Goal: Task Accomplishment & Management: Use online tool/utility

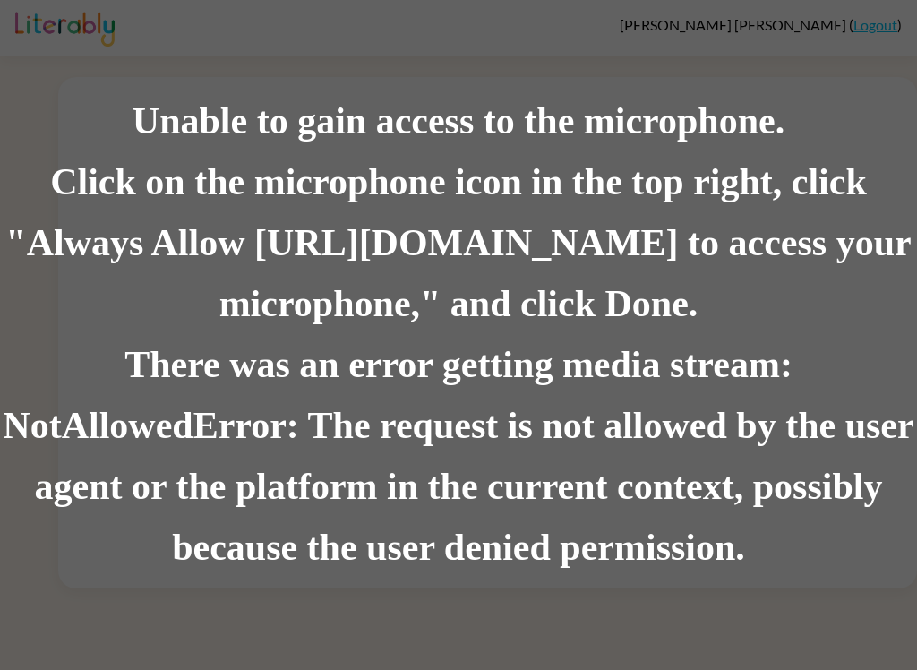
click at [738, 191] on div "Click on the microphone icon in the top right, click "Always Allow [URL][DOMAIN…" at bounding box center [458, 243] width 917 height 183
click at [614, 402] on div "There was an error getting media stream: NotAllowedError: The request is not al…" at bounding box center [458, 457] width 917 height 244
click at [697, 259] on div "Click on the microphone icon in the top right, click "Always Allow [URL][DOMAIN…" at bounding box center [458, 243] width 917 height 183
click at [322, 280] on div "Click on the microphone icon in the top right, click "Always Allow [URL][DOMAIN…" at bounding box center [458, 243] width 917 height 183
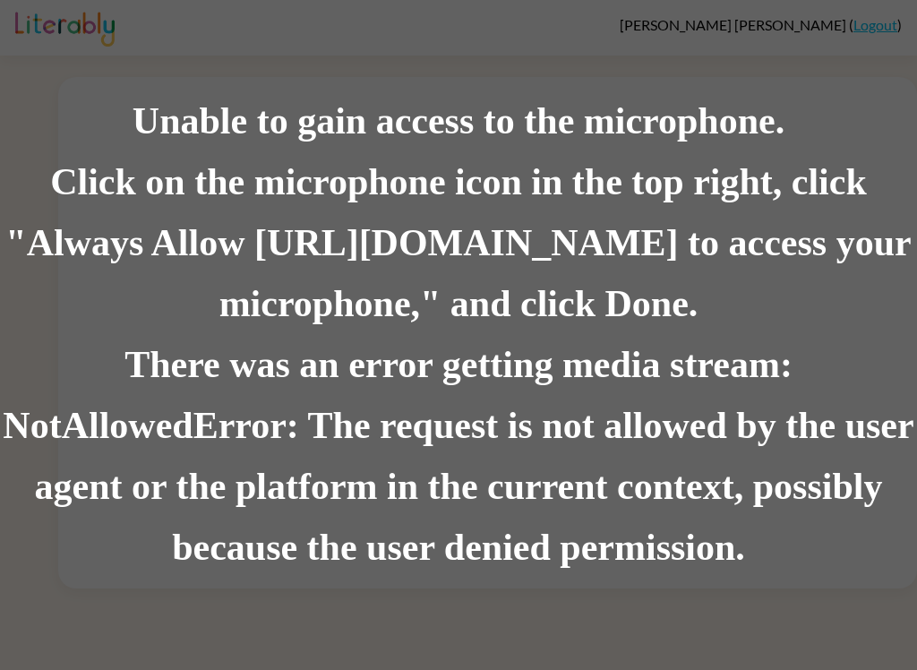
click at [228, 390] on div "There was an error getting media stream: NotAllowedError: The request is not al…" at bounding box center [458, 457] width 917 height 244
click at [725, 276] on div "Click on the microphone icon in the top right, click "Always Allow [URL][DOMAIN…" at bounding box center [458, 243] width 917 height 183
click at [740, 119] on div "Unable to gain access to the microphone." at bounding box center [458, 121] width 917 height 61
click at [739, 119] on div "Unable to gain access to the microphone." at bounding box center [458, 121] width 917 height 61
click at [715, 148] on div "Unable to gain access to the microphone." at bounding box center [458, 121] width 917 height 61
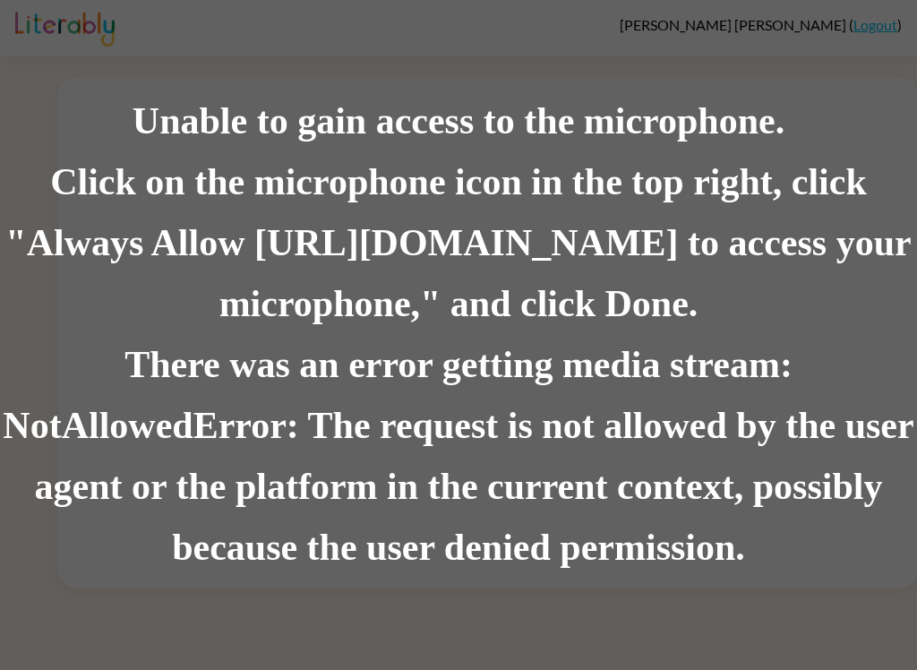
click at [714, 148] on div "Unable to gain access to the microphone." at bounding box center [458, 121] width 917 height 61
click at [696, 413] on div "There was an error getting media stream: NotAllowedError: The request is not al…" at bounding box center [458, 457] width 917 height 244
click at [494, 354] on div "There was an error getting media stream: NotAllowedError: The request is not al…" at bounding box center [458, 457] width 917 height 244
click at [782, 477] on div "There was an error getting media stream: NotAllowedError: The request is not al…" at bounding box center [458, 457] width 917 height 244
click at [833, 486] on div "There was an error getting media stream: NotAllowedError: The request is not al…" at bounding box center [458, 457] width 917 height 244
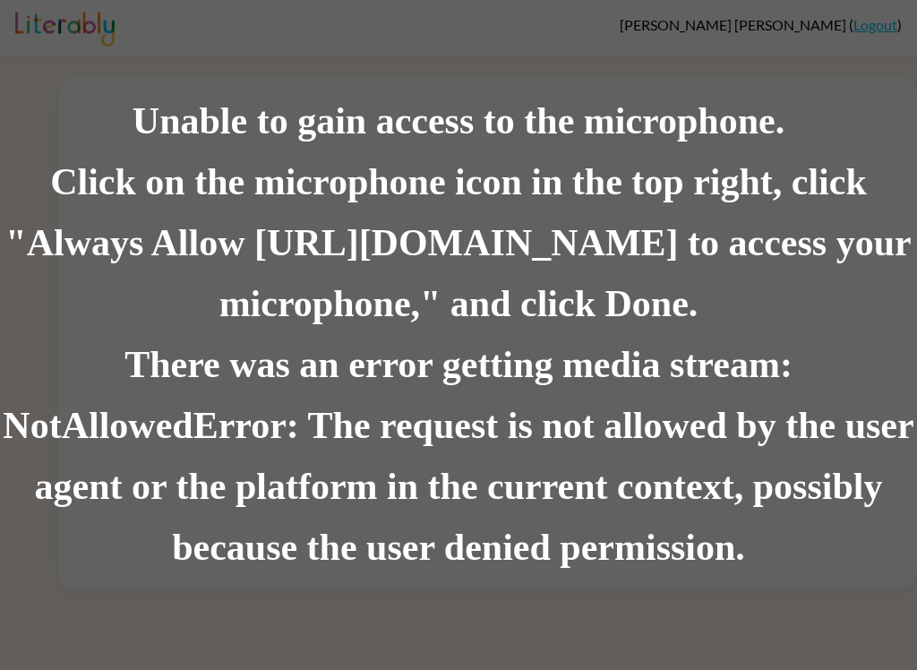
click at [832, 486] on div "There was an error getting media stream: NotAllowedError: The request is not al…" at bounding box center [458, 457] width 917 height 244
click at [880, 540] on div "There was an error getting media stream: NotAllowedError: The request is not al…" at bounding box center [458, 457] width 917 height 244
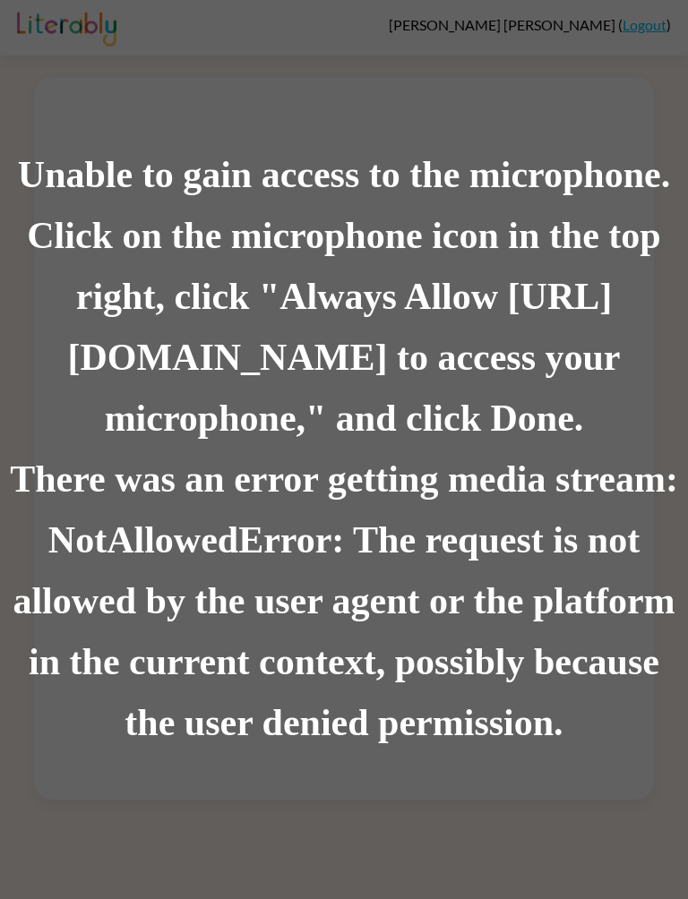
click at [600, 501] on div "There was an error getting media stream: NotAllowedError: The request is not al…" at bounding box center [344, 602] width 688 height 305
click at [284, 333] on div "Click on the microphone icon in the top right, click "Always Allow [URL][DOMAIN…" at bounding box center [344, 328] width 688 height 244
click at [538, 348] on div "Click on the microphone icon in the top right, click "Always Allow [URL][DOMAIN…" at bounding box center [344, 328] width 688 height 244
click at [481, 421] on div "Click on the microphone icon in the top right, click "Always Allow [URL][DOMAIN…" at bounding box center [344, 328] width 688 height 244
click at [462, 349] on div "Click on the microphone icon in the top right, click "Always Allow [URL][DOMAIN…" at bounding box center [344, 328] width 688 height 244
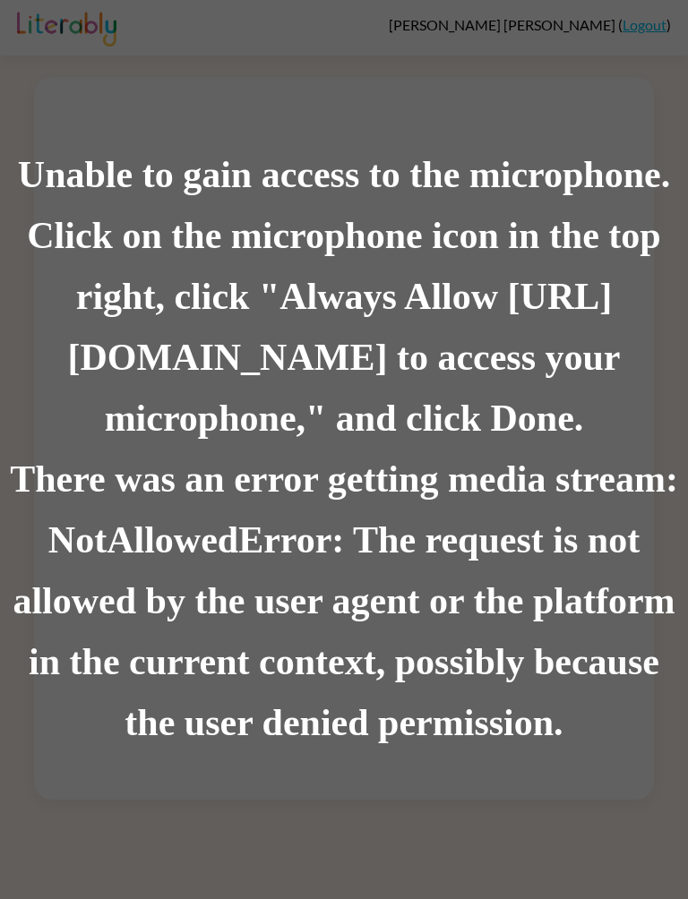
click at [337, 469] on div "There was an error getting media stream: NotAllowedError: The request is not al…" at bounding box center [344, 602] width 688 height 305
click at [349, 417] on div "Click on the microphone icon in the top right, click "Always Allow [URL][DOMAIN…" at bounding box center [344, 328] width 688 height 244
click at [401, 424] on div "Click on the microphone icon in the top right, click "Always Allow [URL][DOMAIN…" at bounding box center [344, 328] width 688 height 244
click at [345, 485] on div "There was an error getting media stream: NotAllowedError: The request is not al…" at bounding box center [344, 602] width 688 height 305
click at [366, 433] on div "Click on the microphone icon in the top right, click "Always Allow [URL][DOMAIN…" at bounding box center [344, 328] width 688 height 244
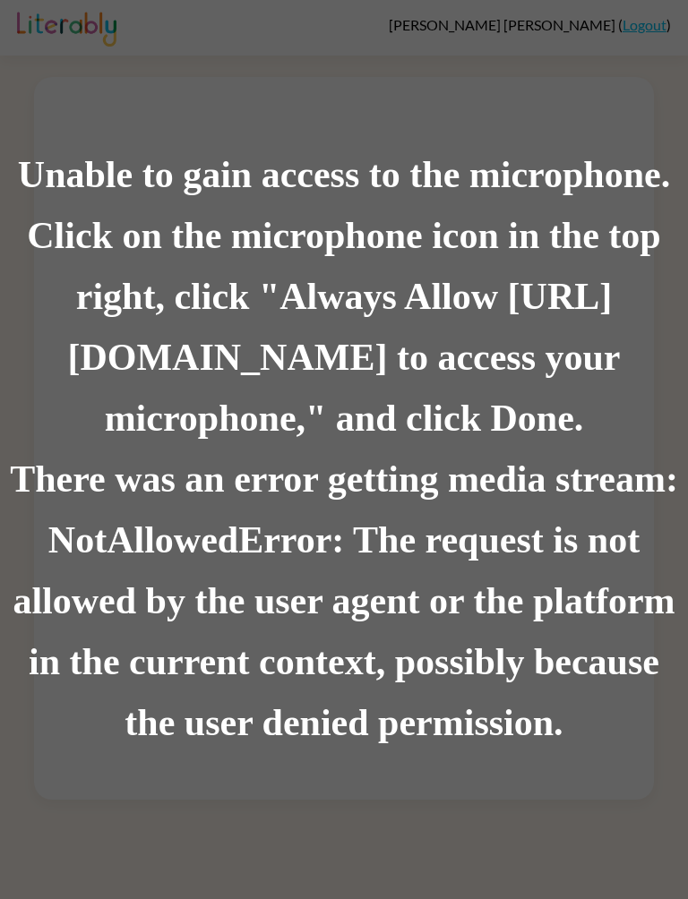
click at [287, 411] on div "Click on the microphone icon in the top right, click "Always Allow [URL][DOMAIN…" at bounding box center [344, 328] width 688 height 244
click at [195, 455] on div "There was an error getting media stream: NotAllowedError: The request is not al…" at bounding box center [344, 602] width 688 height 305
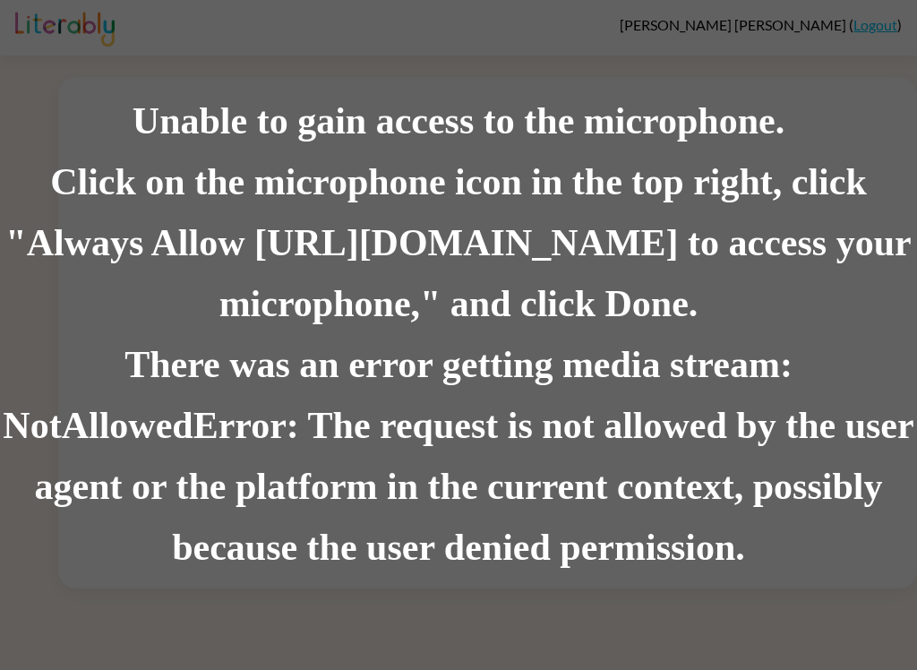
click at [363, 385] on div "There was an error getting media stream: NotAllowedError: The request is not al…" at bounding box center [458, 457] width 917 height 244
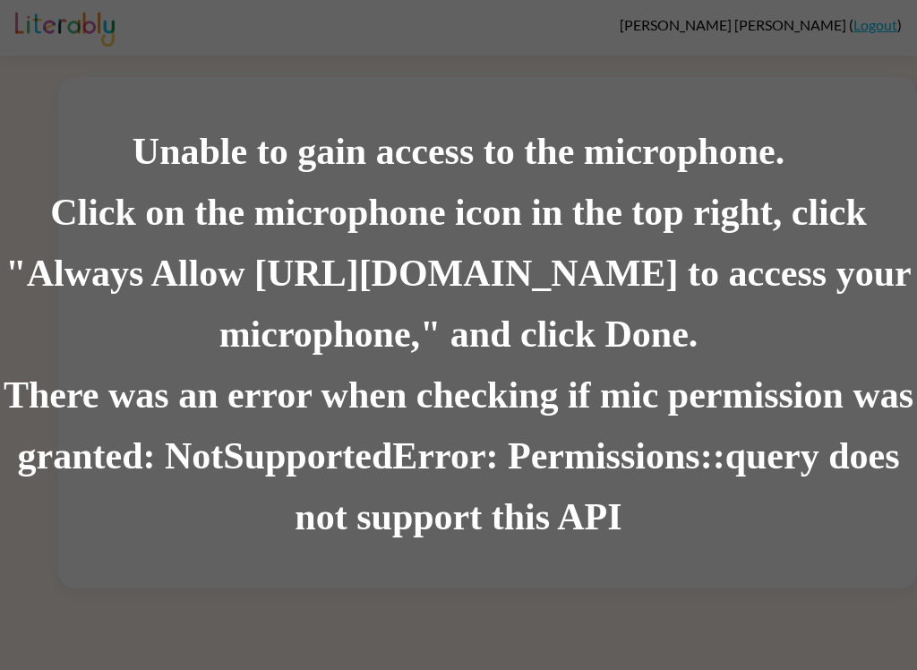
click at [510, 429] on div "There was an error when checking if mic permission was granted: NotSupportedErr…" at bounding box center [458, 457] width 917 height 183
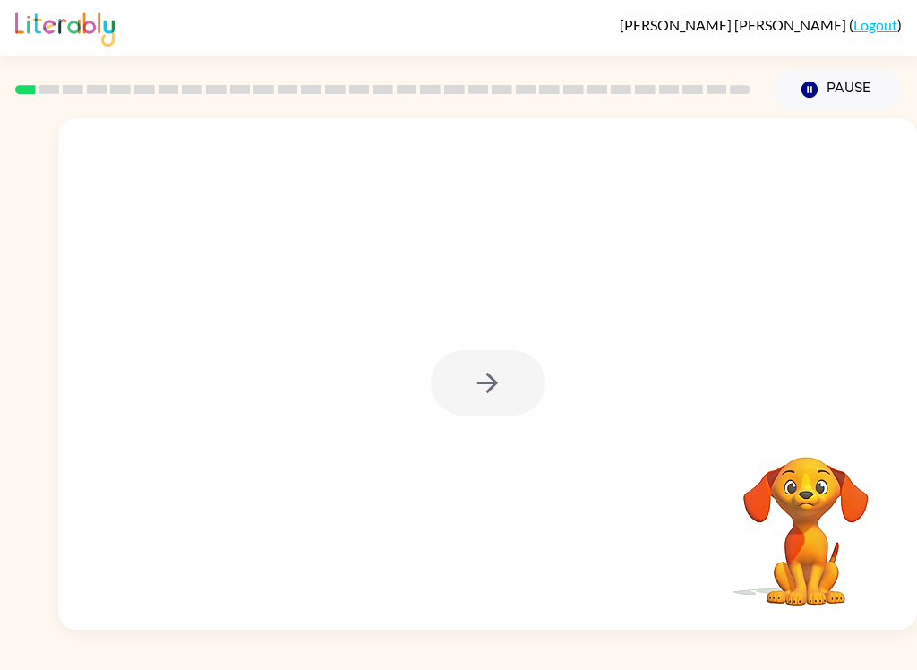
click at [477, 386] on div at bounding box center [488, 382] width 115 height 65
click at [494, 398] on icon "button" at bounding box center [487, 382] width 31 height 31
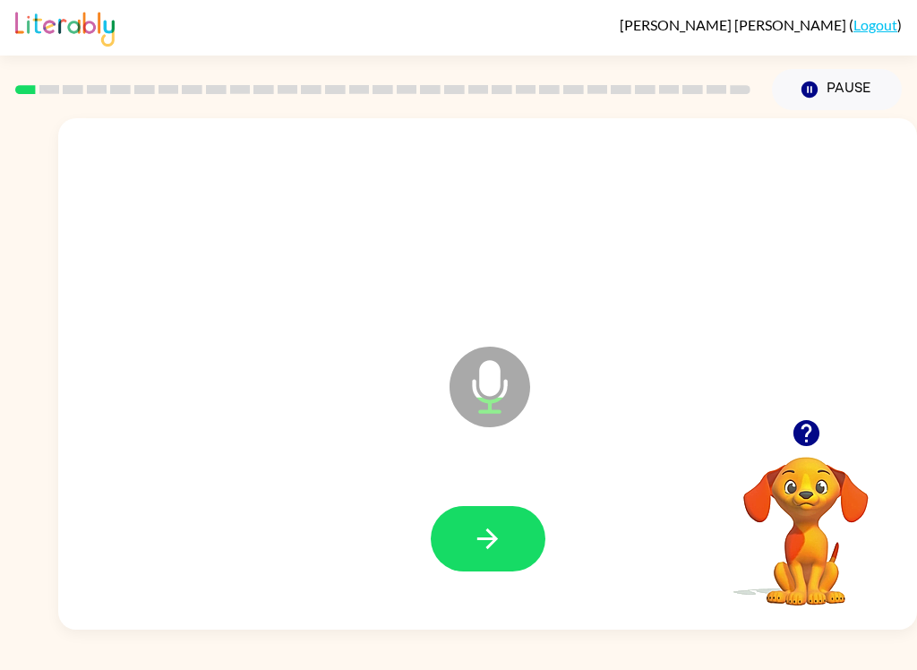
click at [507, 520] on button "button" at bounding box center [488, 538] width 115 height 65
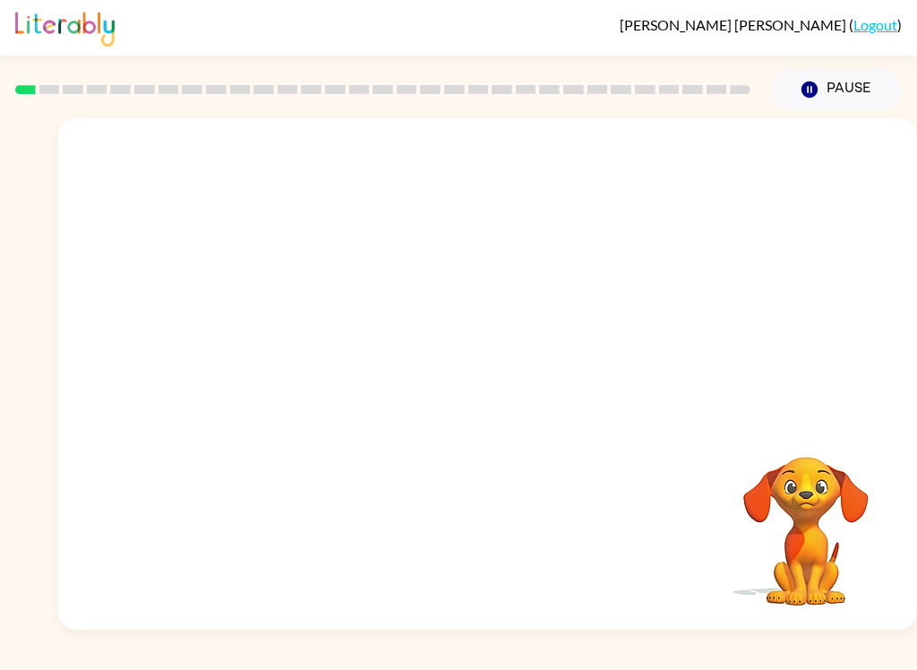
click at [676, 665] on div "[PERSON_NAME] ( Logout ) Pause Pause Your browser must support playing .mp4 fil…" at bounding box center [458, 335] width 917 height 670
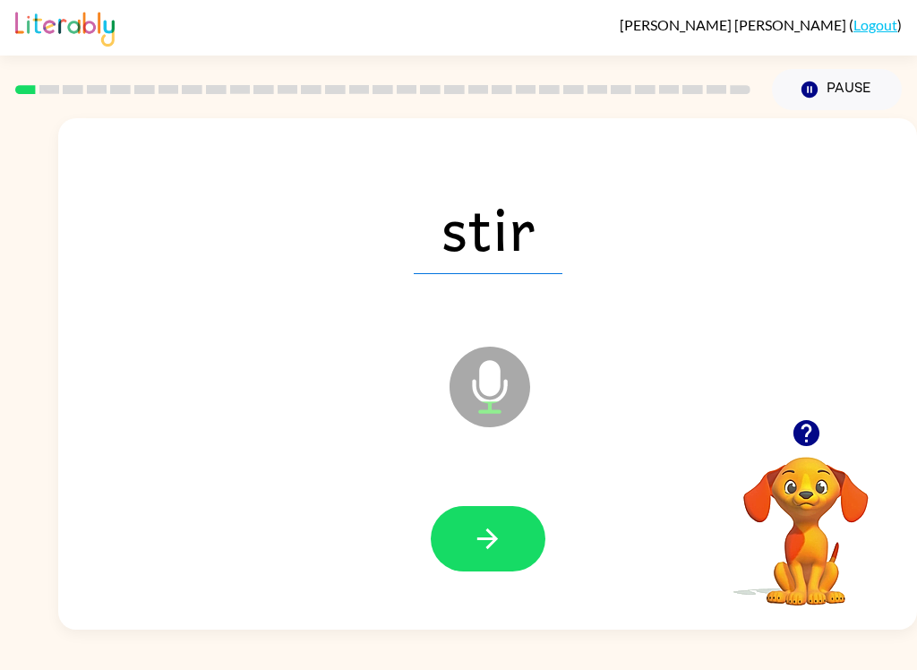
click at [502, 530] on icon "button" at bounding box center [487, 538] width 31 height 31
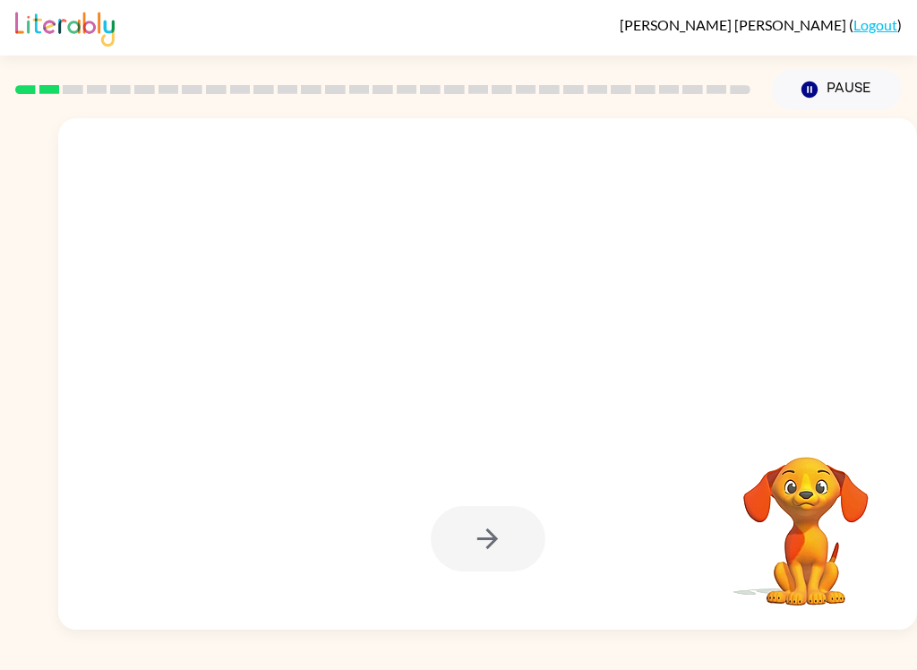
click at [586, 561] on div at bounding box center [487, 539] width 823 height 147
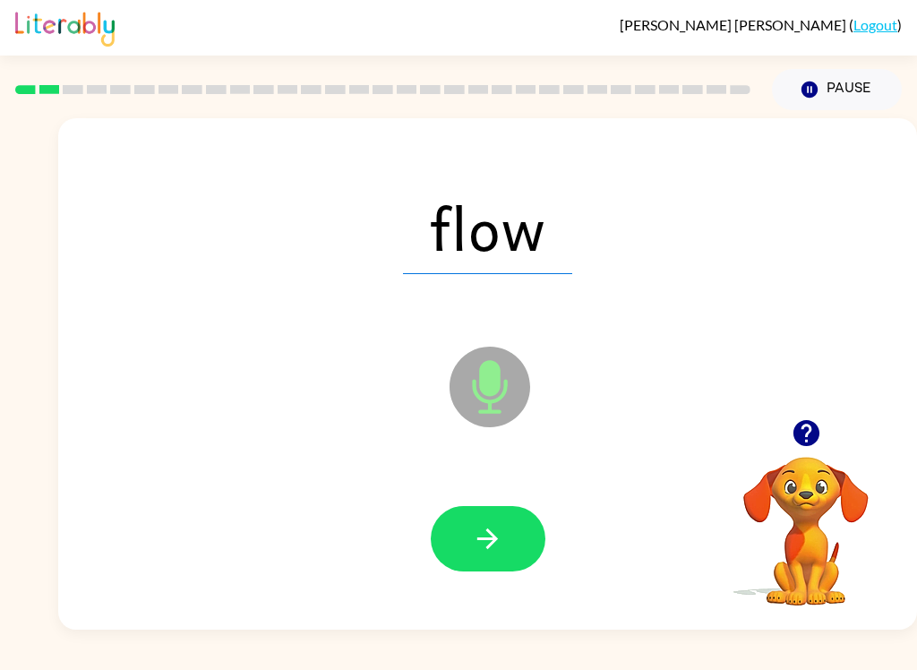
click at [486, 521] on button "button" at bounding box center [488, 538] width 115 height 65
click at [486, 529] on icon "button" at bounding box center [487, 538] width 31 height 31
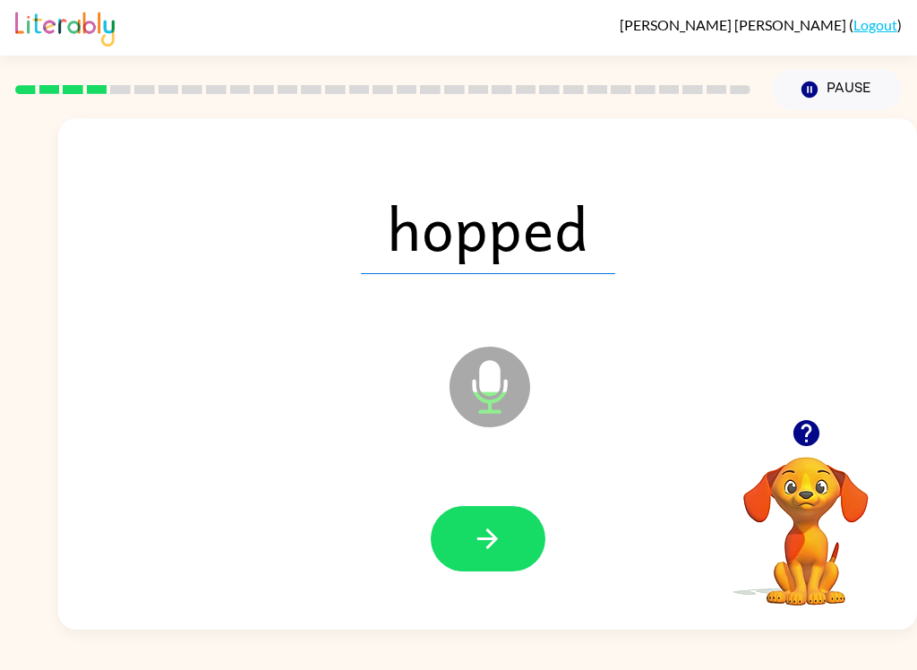
click at [512, 555] on button "button" at bounding box center [488, 538] width 115 height 65
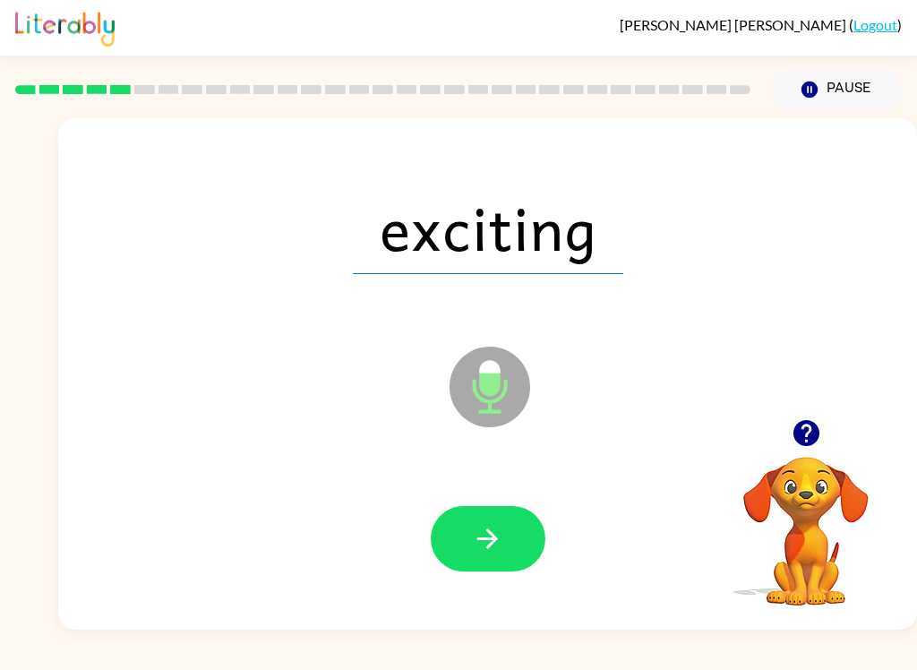
click at [492, 529] on icon "button" at bounding box center [487, 538] width 31 height 31
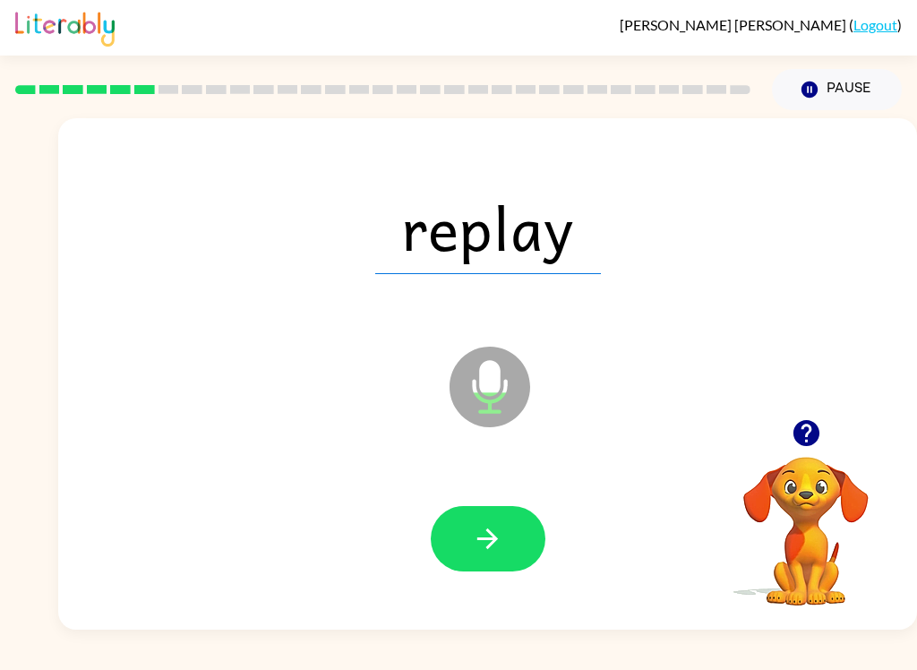
click at [488, 546] on icon "button" at bounding box center [487, 539] width 21 height 21
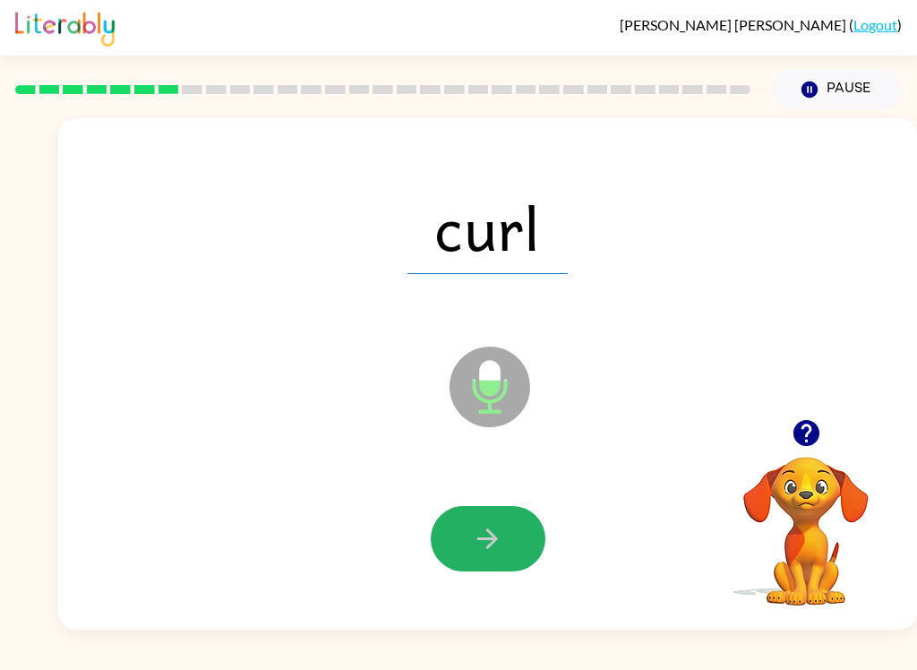
click at [466, 548] on button "button" at bounding box center [488, 538] width 115 height 65
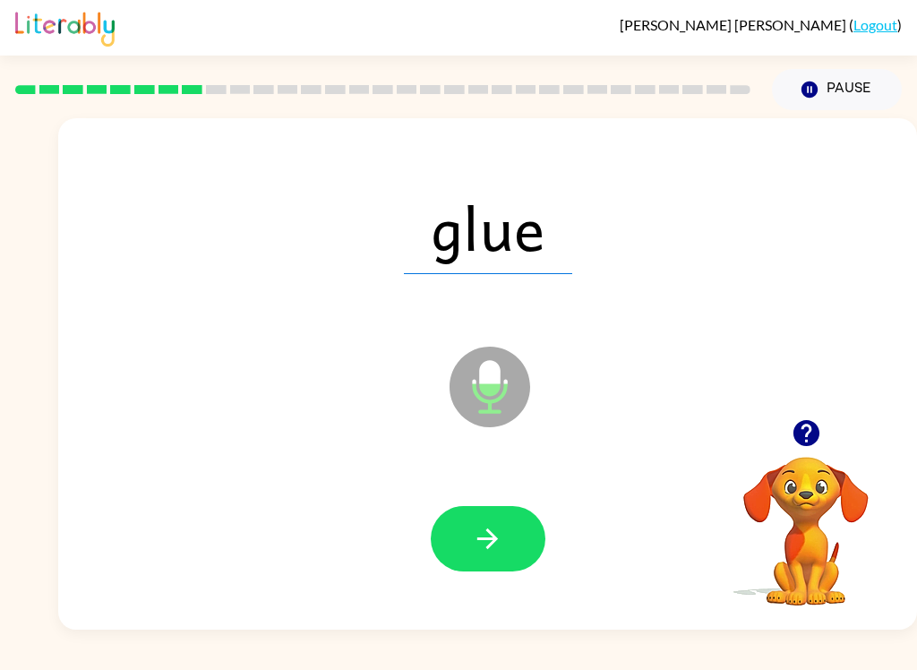
click at [457, 542] on button "button" at bounding box center [488, 538] width 115 height 65
click at [495, 535] on icon "button" at bounding box center [487, 538] width 31 height 31
click at [488, 527] on icon "button" at bounding box center [487, 538] width 31 height 31
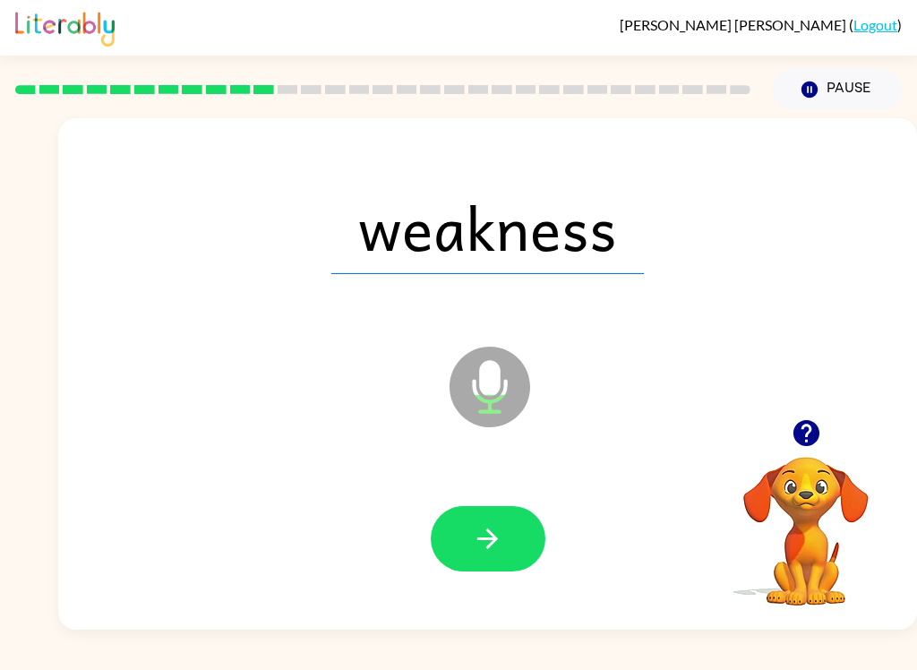
click at [489, 541] on icon "button" at bounding box center [487, 538] width 31 height 31
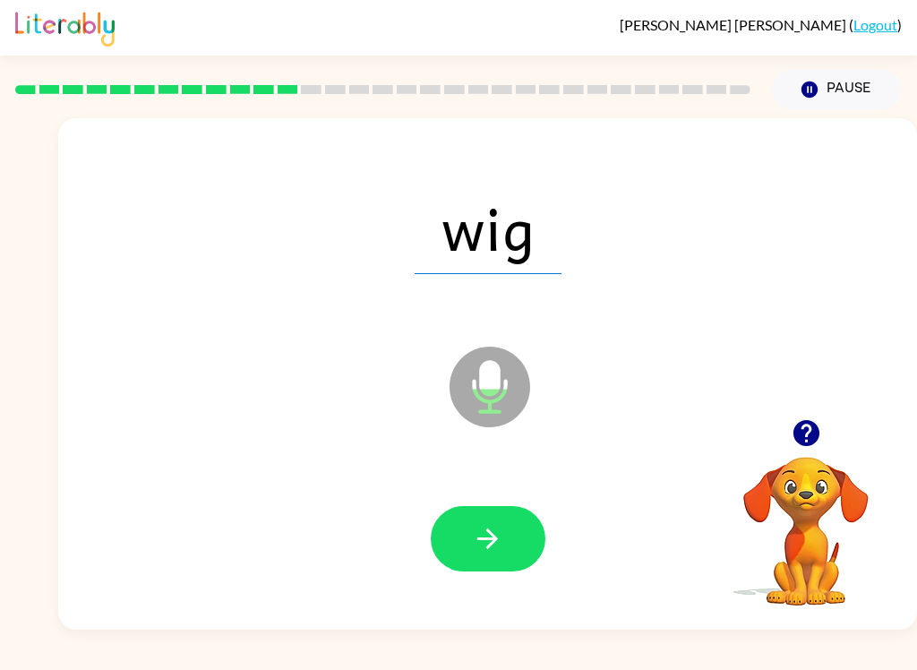
click at [502, 556] on button "button" at bounding box center [488, 538] width 115 height 65
click at [490, 525] on icon "button" at bounding box center [487, 538] width 31 height 31
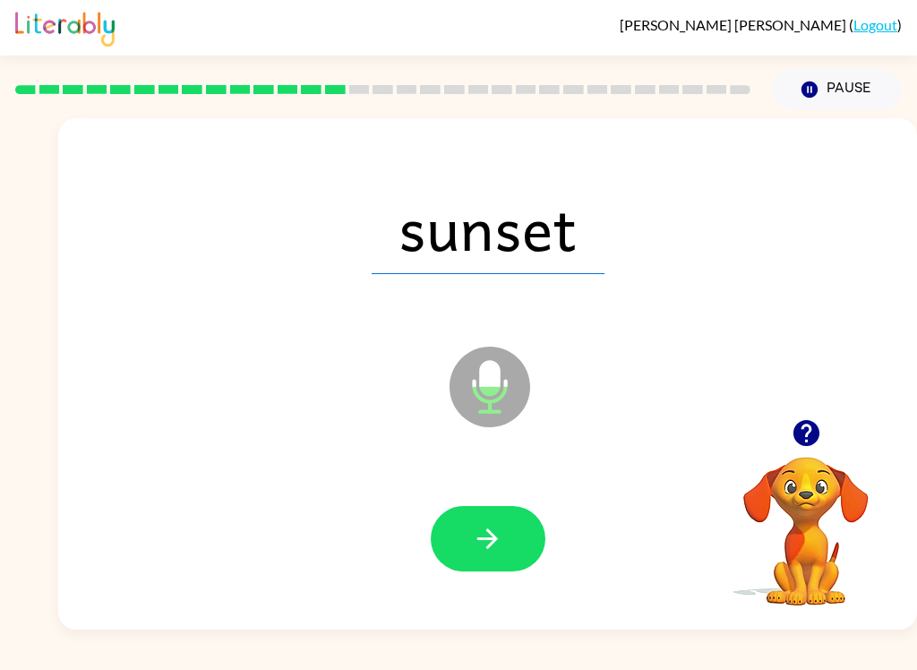
click at [489, 545] on icon "button" at bounding box center [487, 538] width 31 height 31
click at [486, 531] on icon "button" at bounding box center [487, 538] width 31 height 31
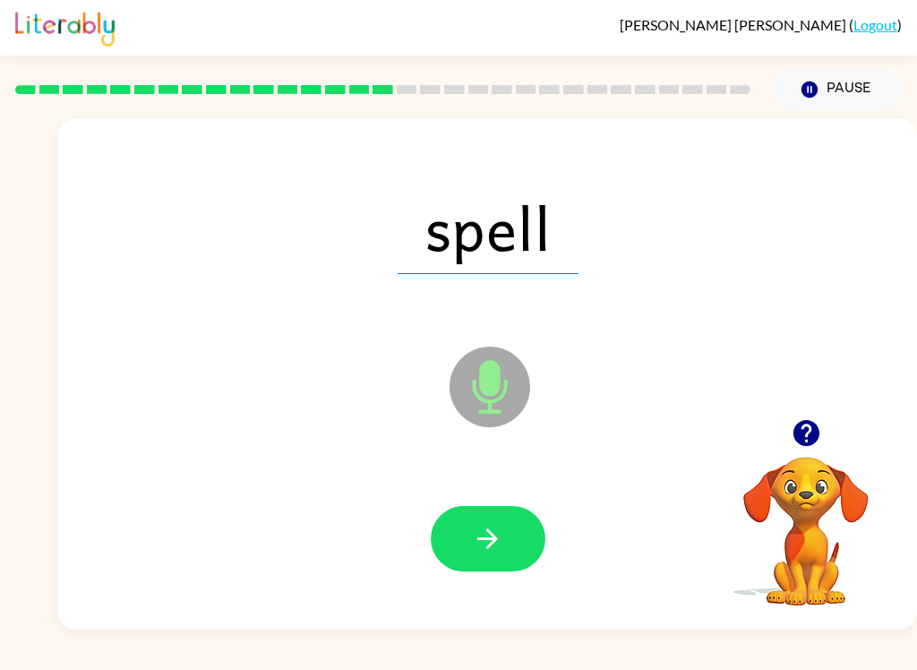
click at [487, 533] on icon "button" at bounding box center [487, 538] width 31 height 31
click at [501, 475] on icon "Microphone The Microphone is here when it is your turn to talk" at bounding box center [579, 409] width 269 height 134
click at [467, 541] on button "button" at bounding box center [488, 538] width 115 height 65
click at [486, 520] on button "button" at bounding box center [488, 538] width 115 height 65
click at [486, 528] on icon "button" at bounding box center [487, 538] width 31 height 31
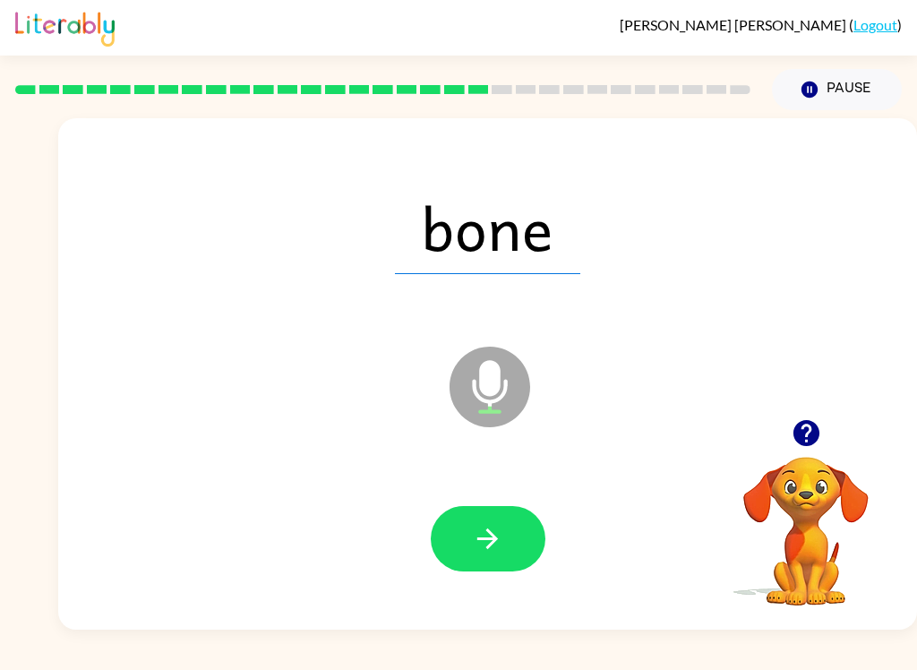
click at [486, 541] on icon "button" at bounding box center [487, 538] width 31 height 31
click at [487, 494] on div at bounding box center [487, 539] width 823 height 147
click at [475, 520] on button "button" at bounding box center [488, 538] width 115 height 65
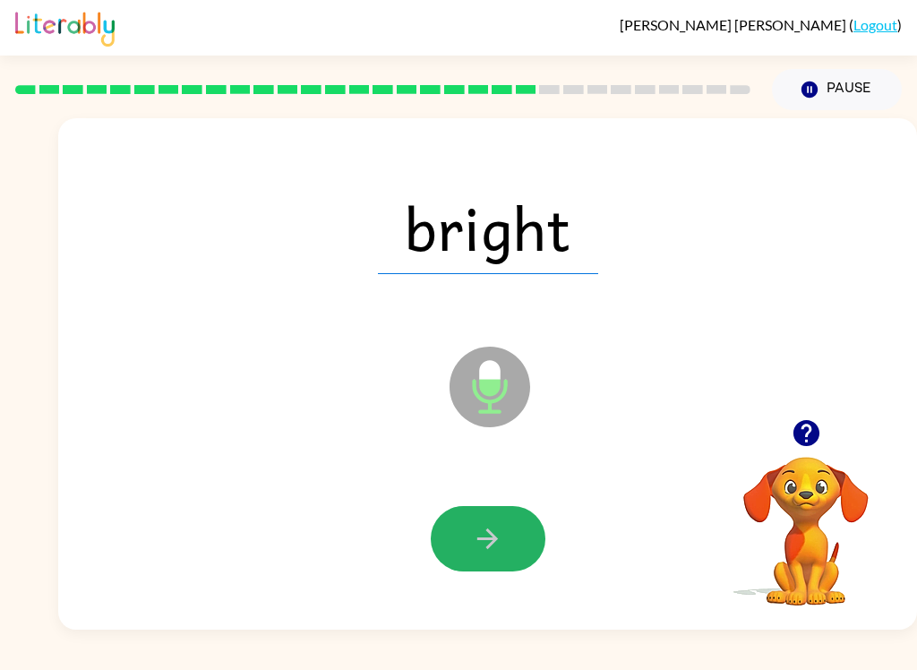
click at [486, 529] on icon "button" at bounding box center [487, 538] width 31 height 31
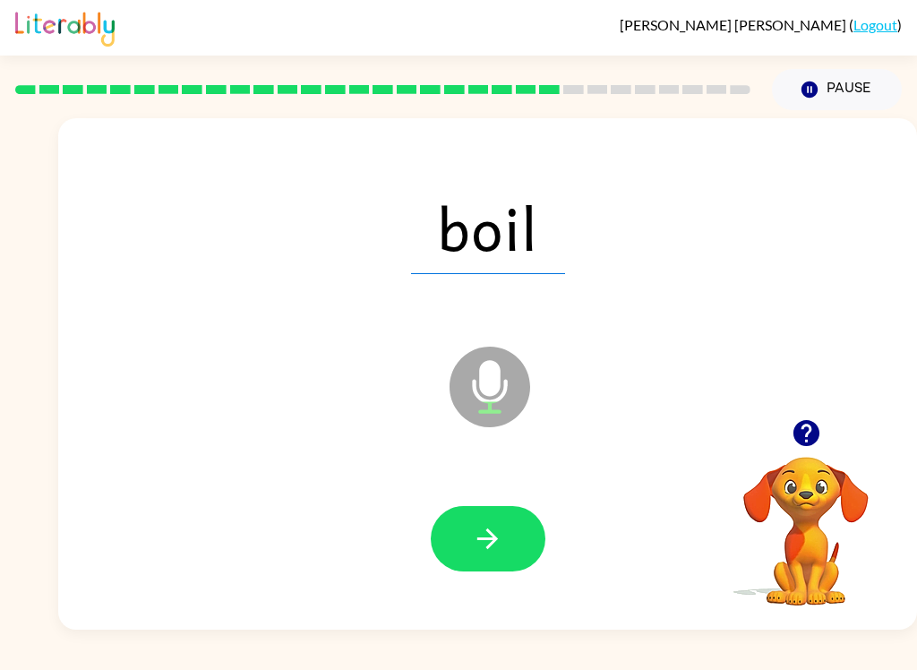
click at [505, 529] on button "button" at bounding box center [488, 538] width 115 height 65
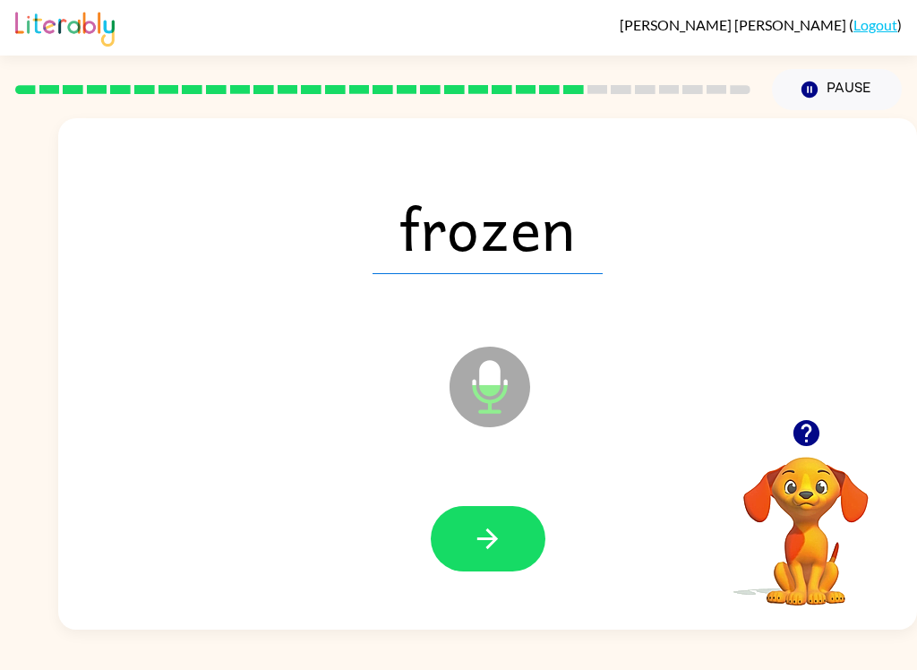
click at [492, 512] on button "button" at bounding box center [488, 538] width 115 height 65
click at [512, 546] on button "button" at bounding box center [488, 538] width 115 height 65
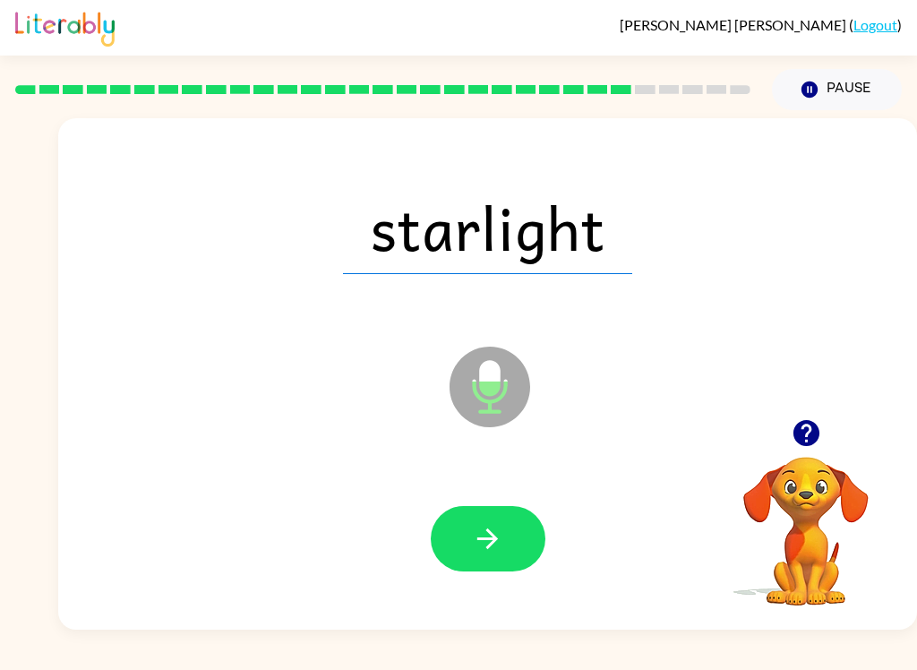
click at [458, 545] on button "button" at bounding box center [488, 538] width 115 height 65
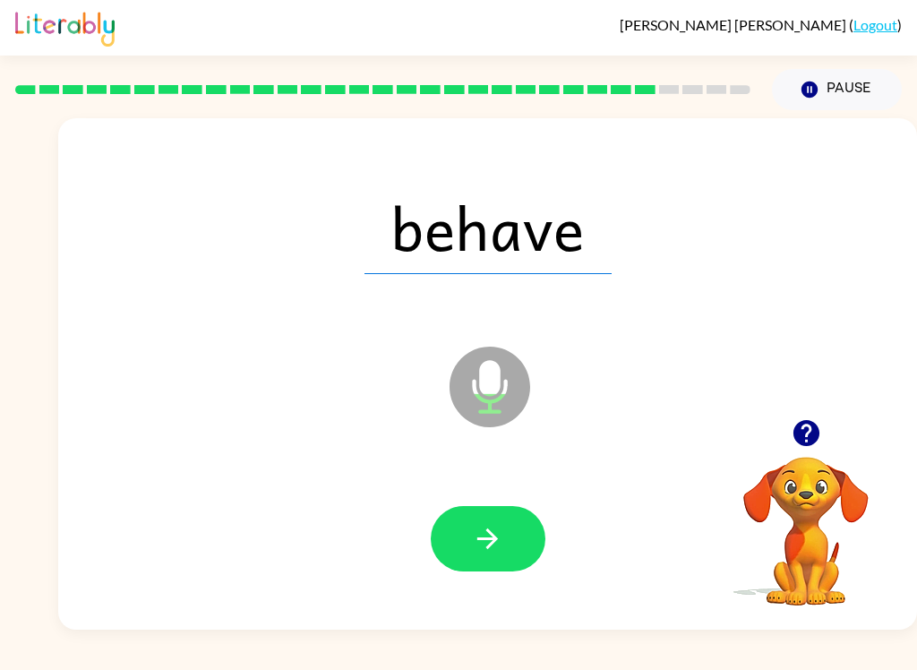
click at [505, 535] on button "button" at bounding box center [488, 538] width 115 height 65
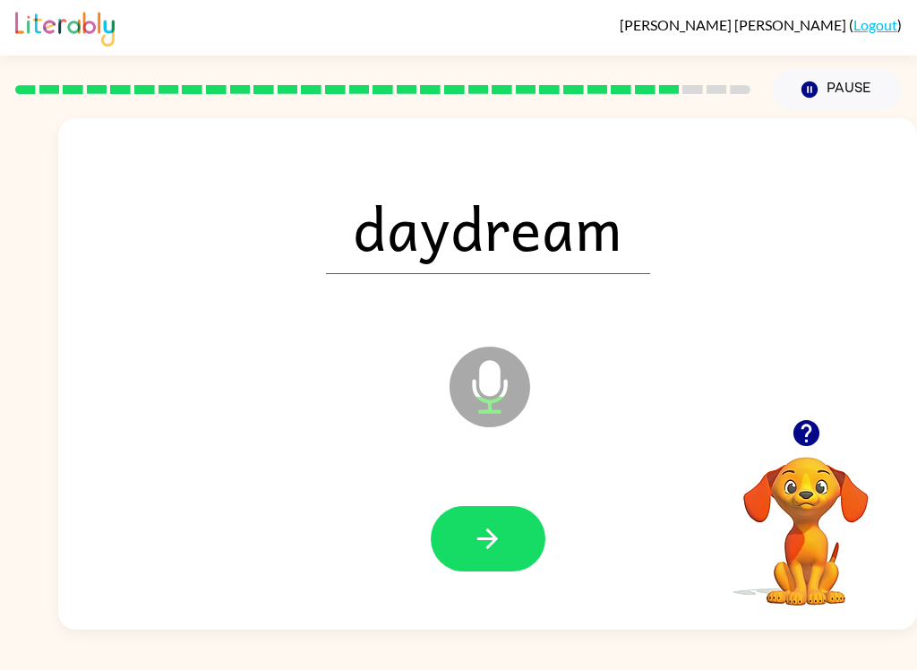
click at [489, 535] on icon "button" at bounding box center [487, 538] width 31 height 31
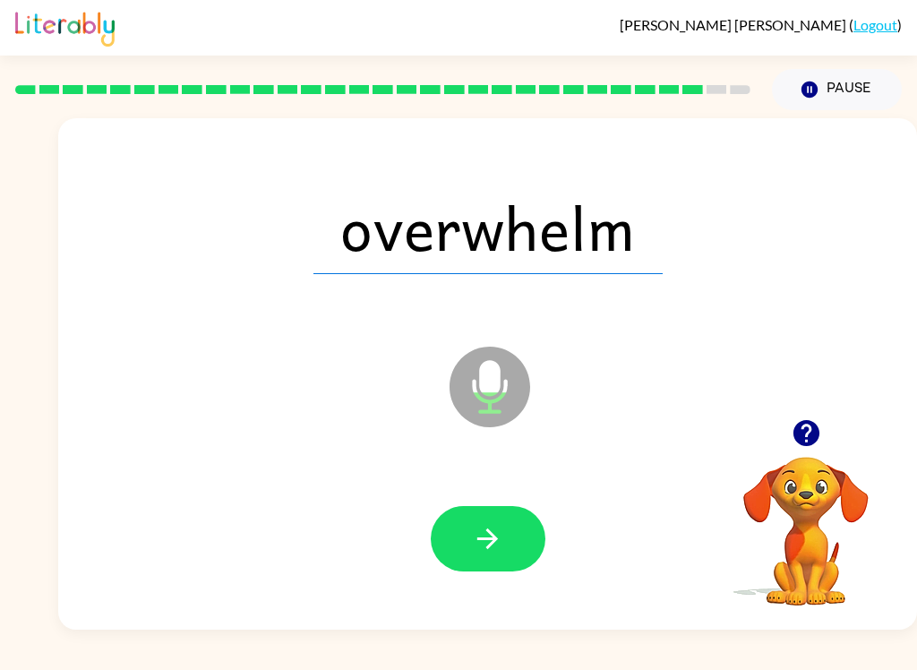
click at [494, 545] on icon "button" at bounding box center [487, 538] width 31 height 31
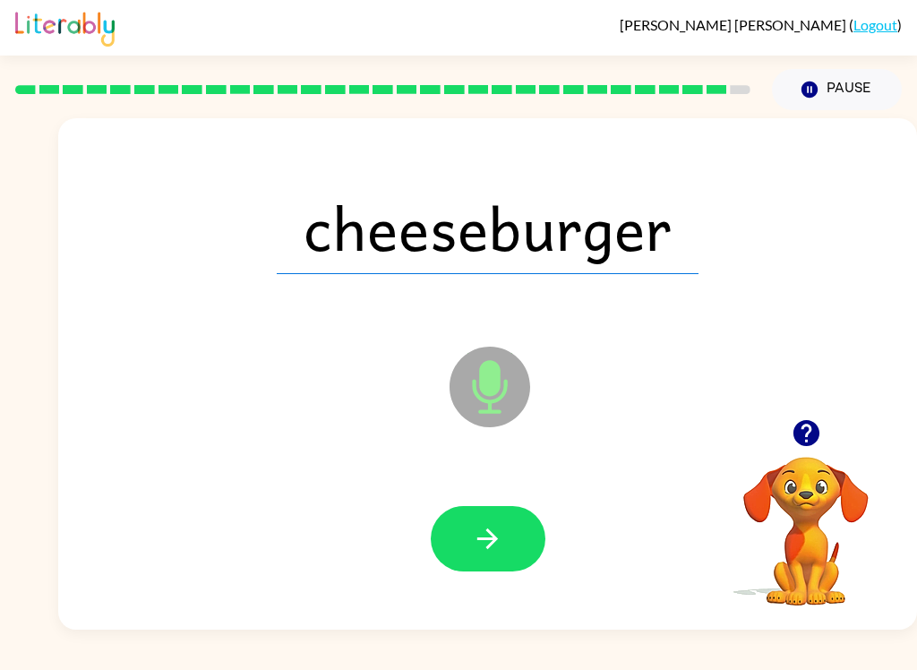
click at [513, 531] on button "button" at bounding box center [488, 538] width 115 height 65
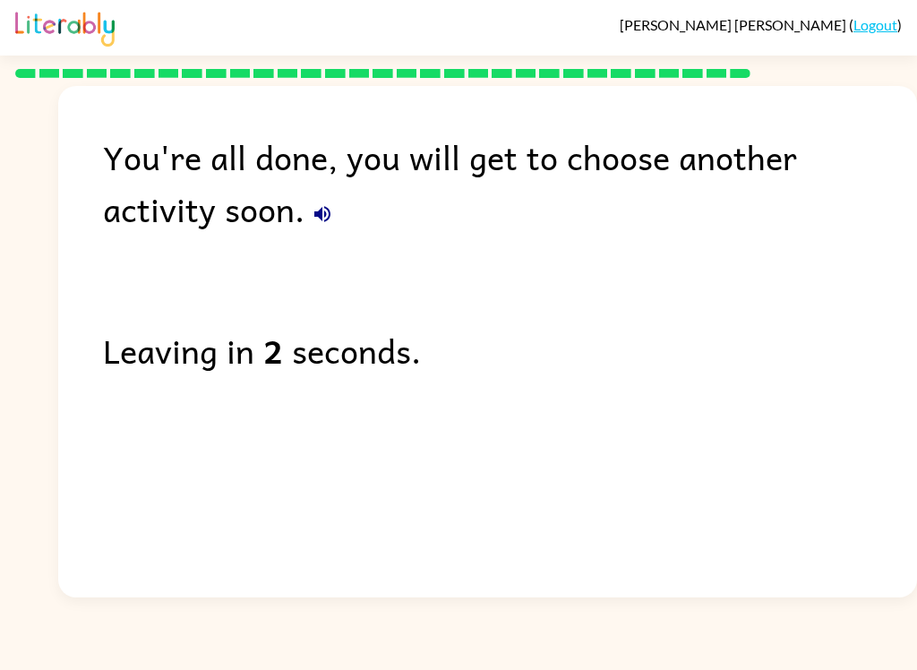
click at [814, 14] on div "[PERSON_NAME] ( Logout )" at bounding box center [458, 28] width 887 height 56
click at [793, 8] on div "[PERSON_NAME] ( Logout )" at bounding box center [458, 28] width 887 height 56
click at [744, 18] on span "[PERSON_NAME]" at bounding box center [734, 24] width 229 height 17
click at [728, 27] on span "[PERSON_NAME]" at bounding box center [734, 24] width 229 height 17
